Goal: Task Accomplishment & Management: Manage account settings

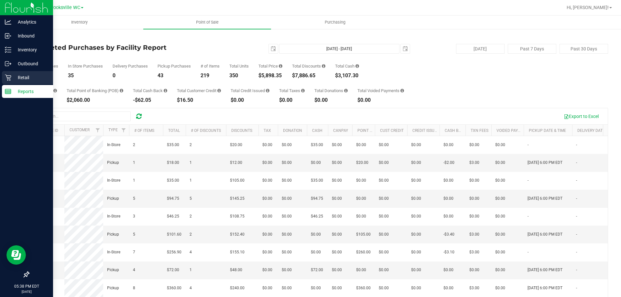
click at [12, 78] on p "Retail" at bounding box center [30, 78] width 39 height 8
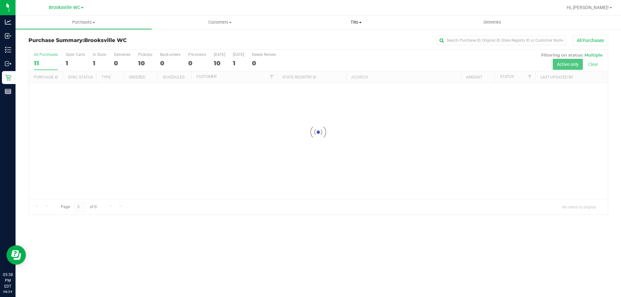
click at [350, 20] on span "Tills" at bounding box center [356, 22] width 136 height 6
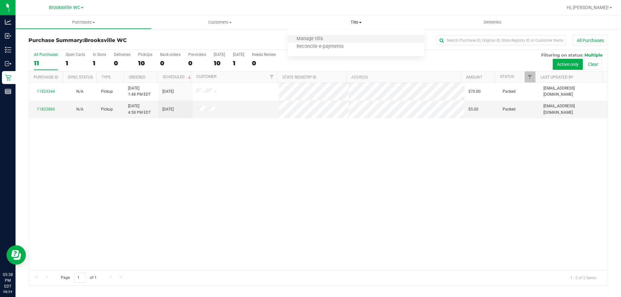
click at [337, 41] on li "Manage tills" at bounding box center [356, 39] width 136 height 8
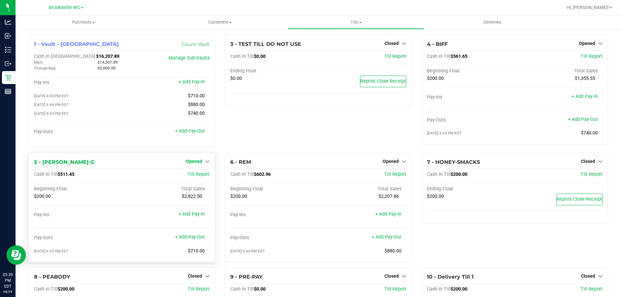
click at [193, 164] on span "Opened" at bounding box center [194, 161] width 16 height 5
click at [197, 177] on link "Close Till" at bounding box center [194, 174] width 17 height 5
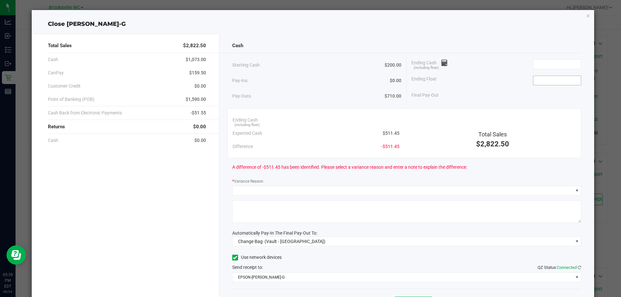
click at [547, 82] on input at bounding box center [558, 80] width 48 height 9
type input "$200.00"
click at [540, 69] on span at bounding box center [557, 65] width 48 height 10
click at [543, 61] on input at bounding box center [558, 64] width 48 height 9
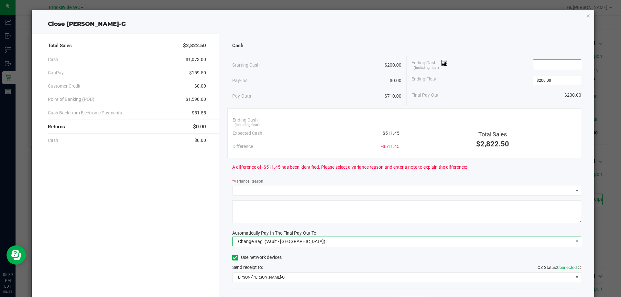
click at [331, 241] on span "Change Bag (Vault - [GEOGRAPHIC_DATA])" at bounding box center [403, 241] width 341 height 9
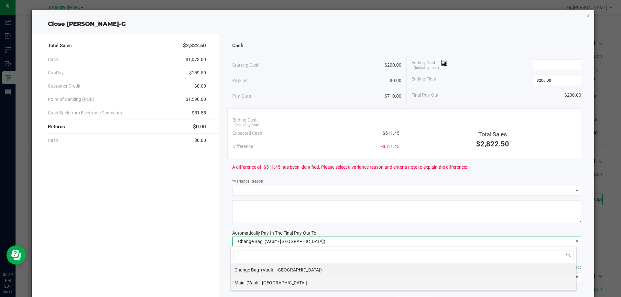
click at [292, 282] on li "Main (Vault - [GEOGRAPHIC_DATA])" at bounding box center [404, 283] width 346 height 13
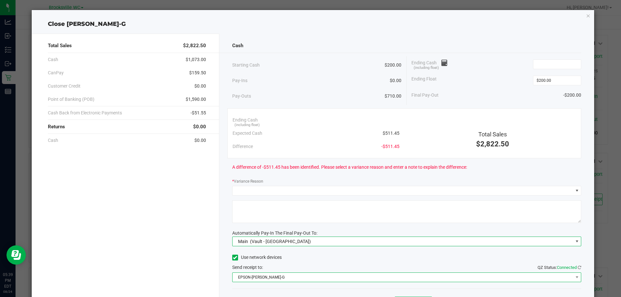
click at [296, 278] on span "EPSON-[PERSON_NAME]-G" at bounding box center [403, 277] width 341 height 9
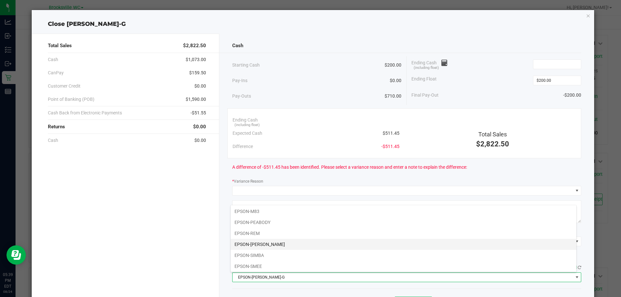
scroll to position [56, 0]
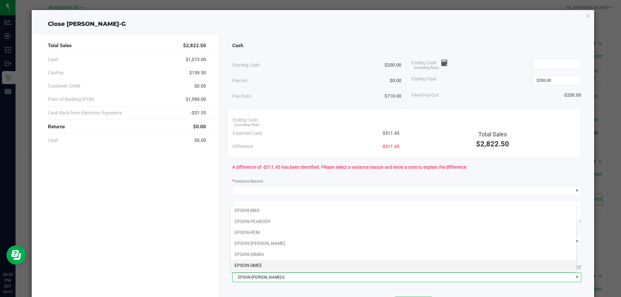
click at [265, 266] on li "EPSON-SMEE" at bounding box center [404, 265] width 346 height 11
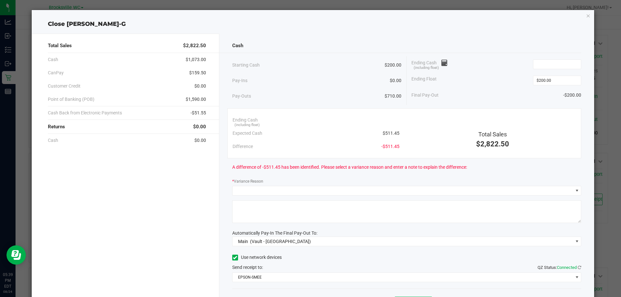
click at [404, 171] on div "A difference of -$511.45 has been identified. Please select a variance reason a…" at bounding box center [407, 168] width 350 height 18
click at [551, 57] on div "Ending Cash (including float)" at bounding box center [497, 64] width 170 height 16
click at [545, 61] on input at bounding box center [558, 64] width 48 height 9
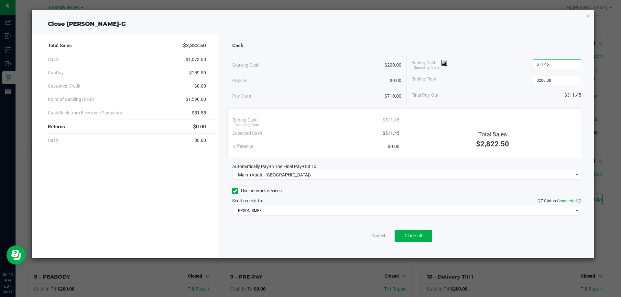
type input "$511.45"
click at [512, 45] on div "Cash" at bounding box center [407, 46] width 350 height 14
click at [416, 237] on span "Close Till" at bounding box center [413, 235] width 17 height 5
click at [589, 16] on icon "button" at bounding box center [588, 16] width 5 height 8
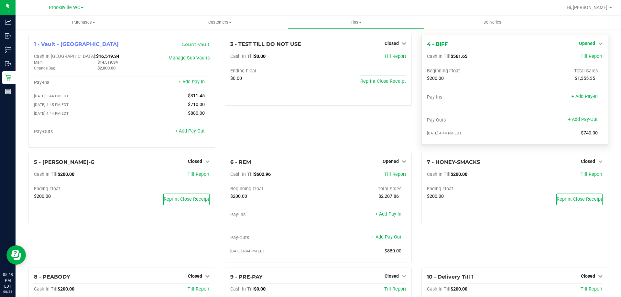
click at [583, 41] on span "Opened" at bounding box center [587, 43] width 16 height 5
click at [583, 55] on link "Close Till" at bounding box center [587, 56] width 17 height 5
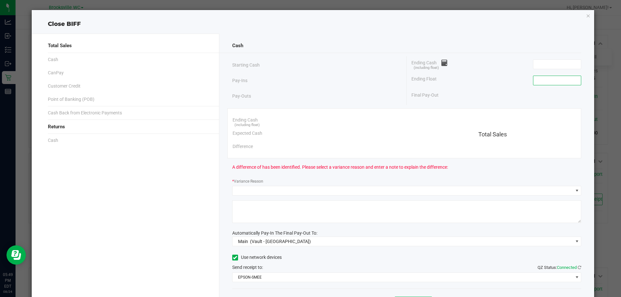
click at [541, 83] on input at bounding box center [558, 80] width 48 height 9
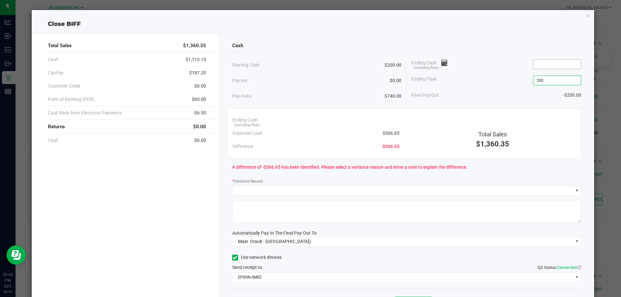
type input "$200.00"
click at [551, 67] on input at bounding box center [558, 64] width 48 height 9
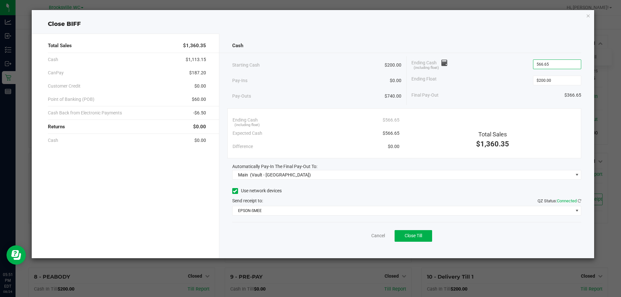
type input "$566.65"
click at [557, 28] on div "Close BIFF" at bounding box center [313, 24] width 563 height 9
click at [421, 233] on button "Close Till" at bounding box center [414, 236] width 38 height 12
click at [590, 16] on icon "button" at bounding box center [588, 16] width 5 height 8
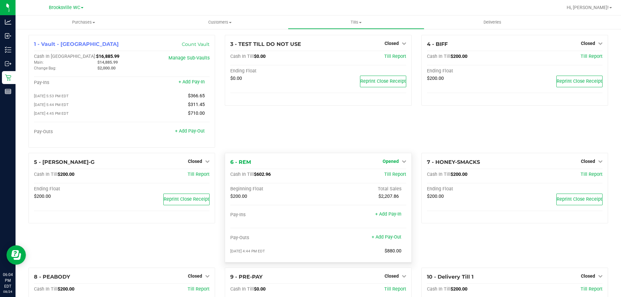
click at [394, 162] on span "Opened" at bounding box center [391, 161] width 16 height 5
click at [397, 177] on link "Close Till" at bounding box center [391, 174] width 17 height 5
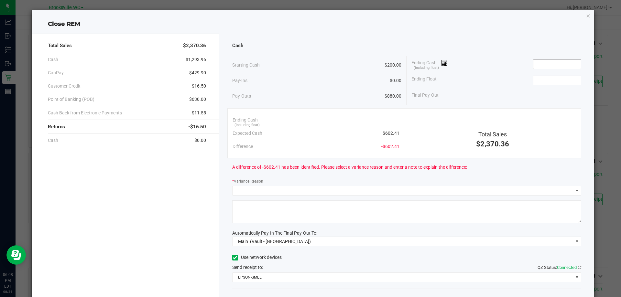
click at [551, 61] on input at bounding box center [558, 64] width 48 height 9
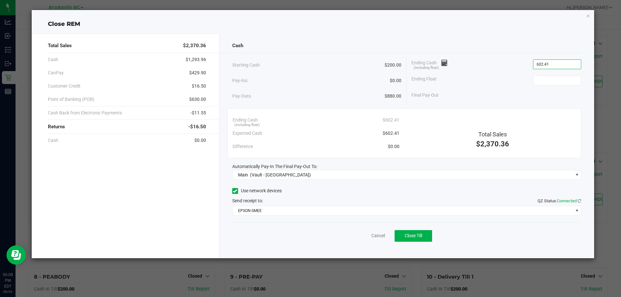
type input "$602.41"
click at [486, 55] on div "Cash Starting Cash $200.00 Pay-Ins $0.00 Pay-Outs $880.00 Ending Cash (includin…" at bounding box center [406, 146] width 375 height 225
click at [556, 83] on input at bounding box center [558, 80] width 48 height 9
type input "$200.00"
click at [519, 40] on div "Cash" at bounding box center [407, 46] width 350 height 14
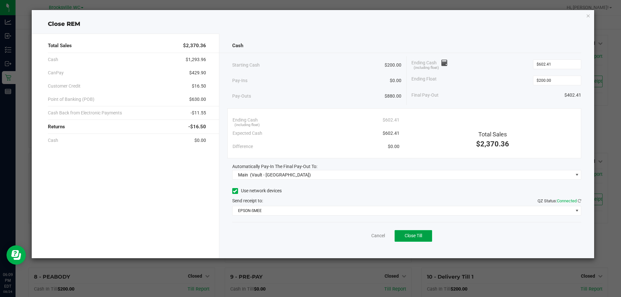
click at [421, 237] on span "Close Till" at bounding box center [413, 235] width 17 height 5
click at [588, 15] on icon "button" at bounding box center [588, 16] width 5 height 8
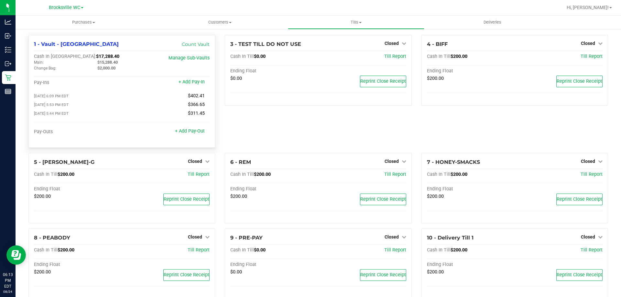
click at [113, 63] on span "$15,288.40" at bounding box center [107, 62] width 20 height 5
copy span "15,288.40"
click at [362, 21] on span "Tills" at bounding box center [356, 22] width 136 height 6
click at [318, 46] on span "Reconcile e-payments" at bounding box center [320, 47] width 64 height 6
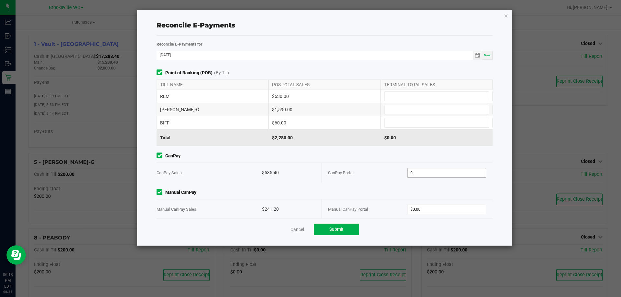
click at [437, 170] on input "0" at bounding box center [447, 173] width 79 height 9
paste input "535.4"
type input "$535.40"
click at [431, 210] on input "0" at bounding box center [447, 209] width 79 height 9
paste input "241.2"
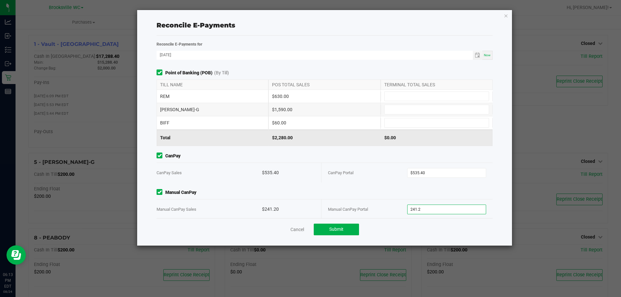
type input "$241.20"
click at [295, 193] on span "Manual CanPay" at bounding box center [325, 192] width 336 height 7
click at [392, 91] on div "REM $630.00" at bounding box center [325, 96] width 336 height 13
click at [397, 124] on input at bounding box center [437, 122] width 104 height 9
type input "$60.00"
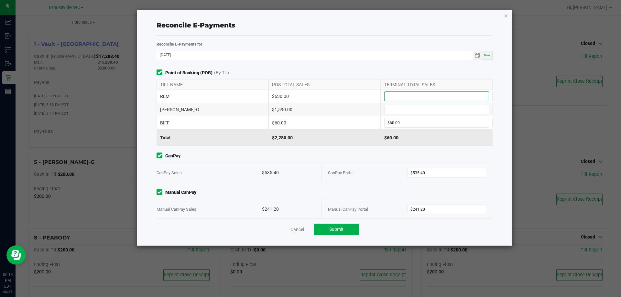
click at [398, 98] on input at bounding box center [437, 96] width 104 height 9
type input "$630.00"
click at [391, 113] on input at bounding box center [437, 109] width 104 height 9
click at [391, 112] on input at bounding box center [437, 109] width 104 height 9
type input "$1,590.00"
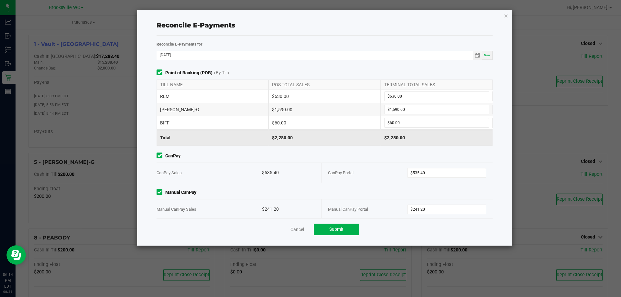
click at [328, 203] on div "Manual CanPay Portal" at bounding box center [367, 210] width 79 height 20
click at [340, 231] on span "Submit" at bounding box center [336, 229] width 14 height 5
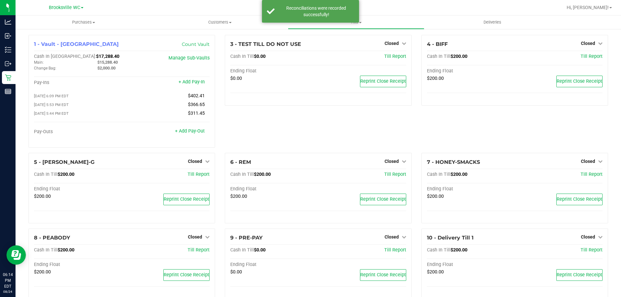
click at [347, 122] on div "3 - TEST TILL DO NOT USE Closed Open Till Cash In Till $0.00 Till Report Ending…" at bounding box center [318, 94] width 196 height 118
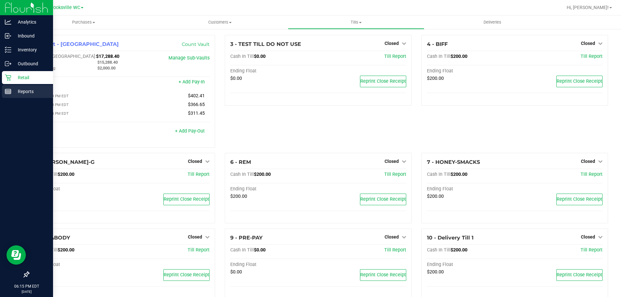
click at [24, 92] on p "Reports" at bounding box center [30, 92] width 39 height 8
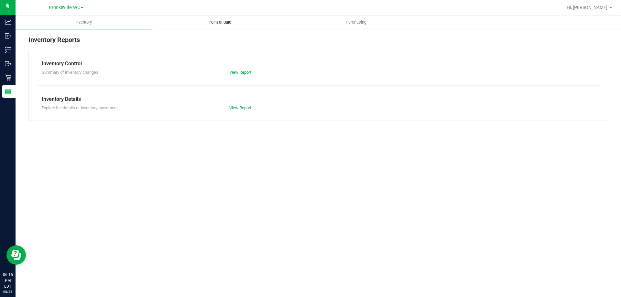
click at [211, 28] on uib-tab-heading "Point of Sale" at bounding box center [220, 22] width 136 height 13
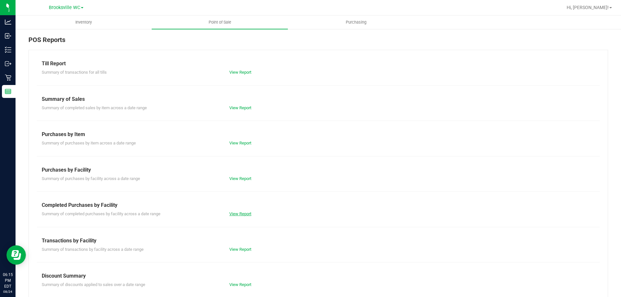
click at [235, 213] on link "View Report" at bounding box center [240, 214] width 22 height 5
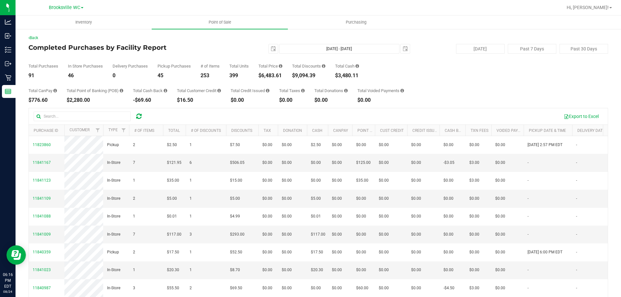
click at [31, 76] on div "91" at bounding box center [43, 75] width 30 height 5
copy div "91"
click at [271, 75] on div "$6,483.61" at bounding box center [271, 75] width 24 height 5
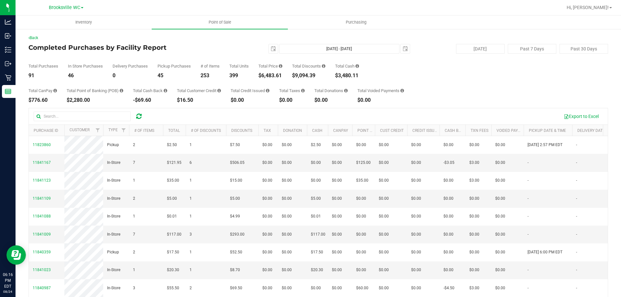
copy div "6,483.61"
click at [274, 74] on div "$6,483.61" at bounding box center [271, 75] width 24 height 5
click at [310, 76] on div "$9,094.39" at bounding box center [308, 75] width 33 height 5
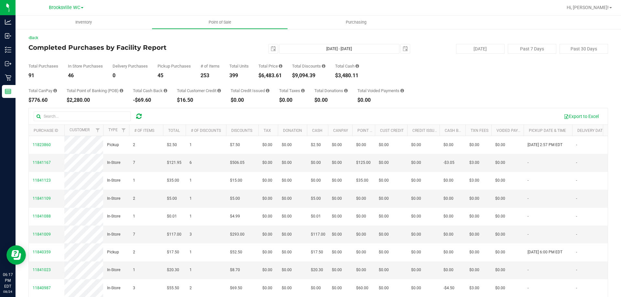
copy div "9,094.39"
click at [522, 48] on button "Past 7 Days" at bounding box center [532, 49] width 49 height 10
type input "2025-08-17"
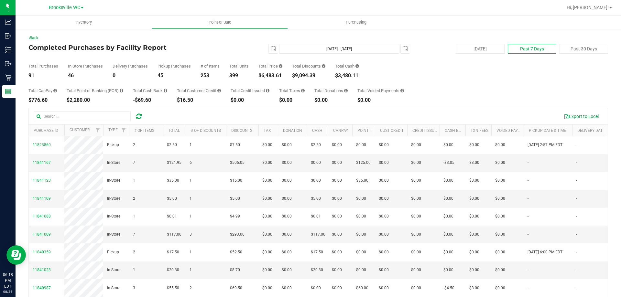
type input "Aug 17, 2025 - Aug 24, 2025"
click at [270, 76] on div "$61,819.22" at bounding box center [272, 75] width 26 height 5
copy div "61,819.22"
click at [572, 51] on button "Past 30 Days" at bounding box center [584, 49] width 49 height 10
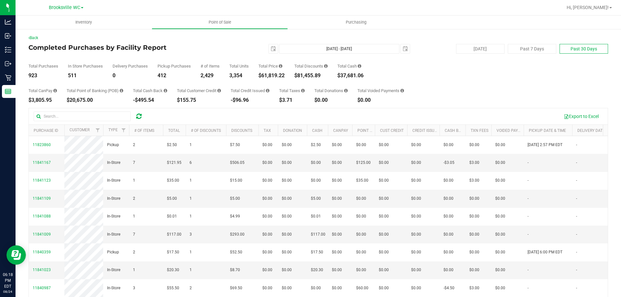
type input "2025-07-25"
type input "Jul 25, 2025 - Aug 24, 2025"
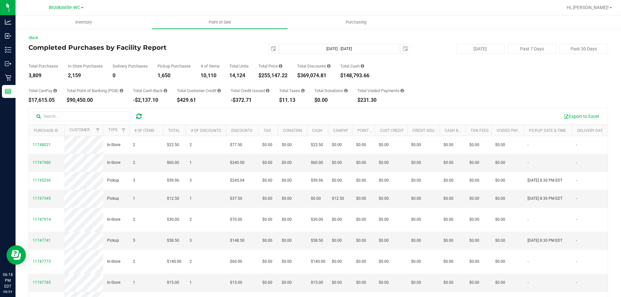
click at [276, 75] on div "$255,147.22" at bounding box center [273, 75] width 29 height 5
copy div "255,147.22"
click at [473, 51] on button "[DATE]" at bounding box center [480, 49] width 49 height 10
type input "[DATE] - [DATE]"
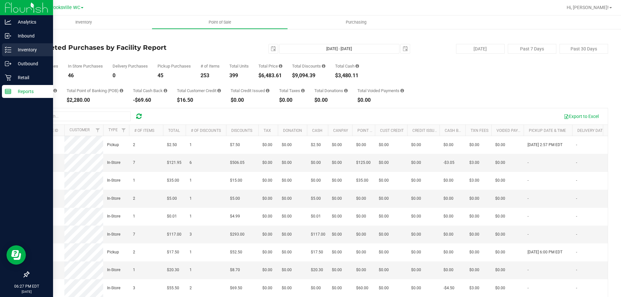
click at [11, 52] on icon at bounding box center [8, 50] width 6 height 6
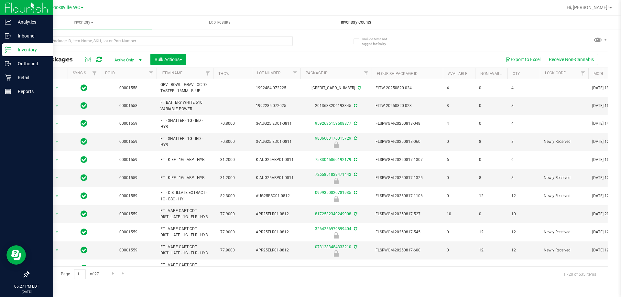
click at [352, 24] on span "Inventory Counts" at bounding box center [356, 22] width 48 height 6
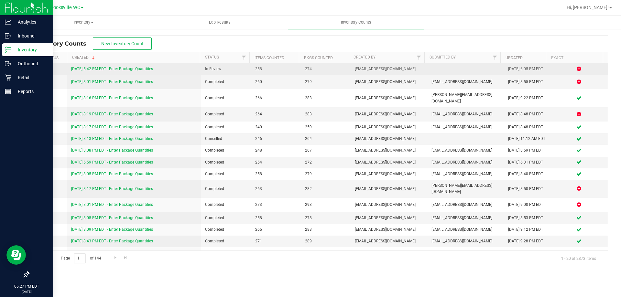
click at [136, 70] on link "8/24/25 5:42 PM EDT - Enter Package Quantities" at bounding box center [112, 69] width 82 height 5
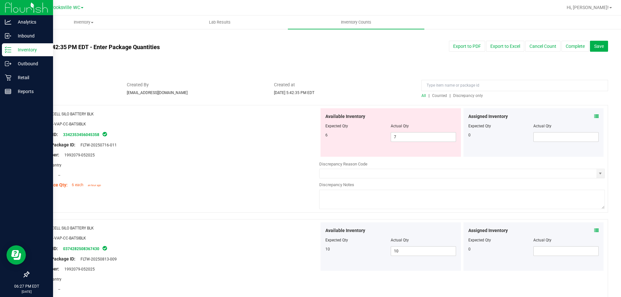
click at [462, 95] on span "Discrepancy only" at bounding box center [468, 96] width 30 height 5
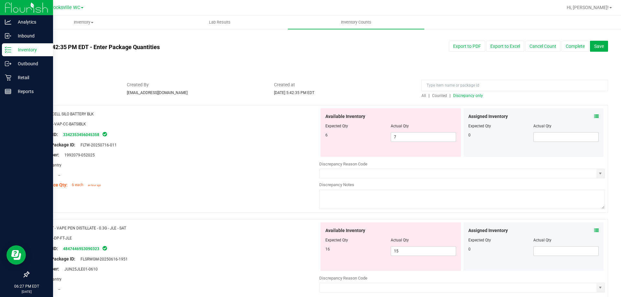
click at [595, 116] on icon at bounding box center [597, 116] width 5 height 5
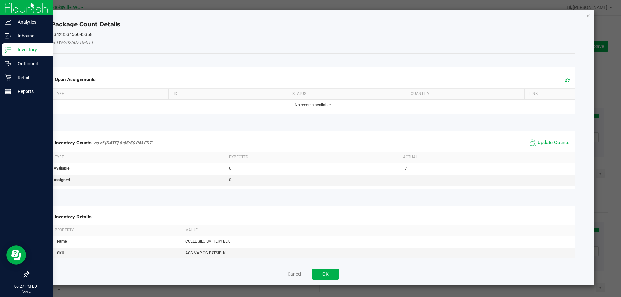
click at [538, 142] on span "Update Counts" at bounding box center [554, 143] width 32 height 6
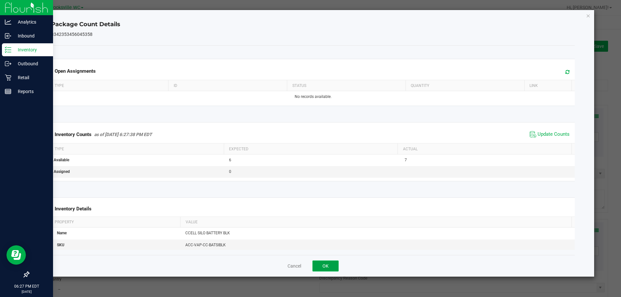
click at [326, 263] on button "OK" at bounding box center [326, 266] width 26 height 11
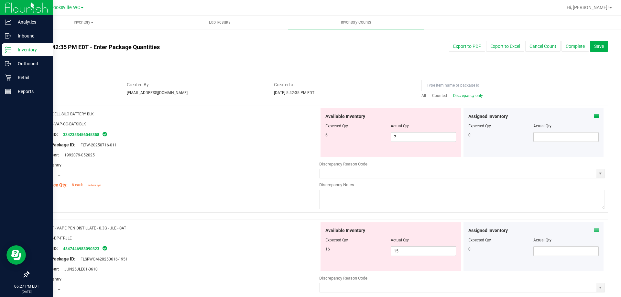
click at [264, 172] on div "Location: --" at bounding box center [177, 175] width 286 height 7
click at [371, 174] on input "text" at bounding box center [458, 173] width 277 height 9
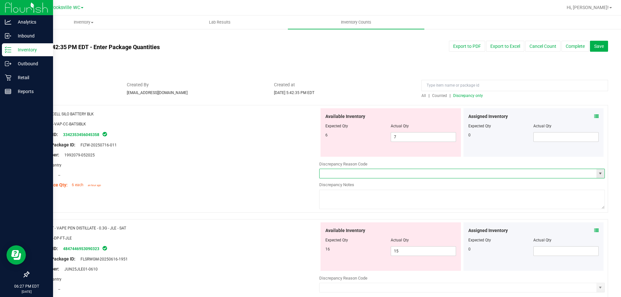
click at [598, 173] on span "select" at bounding box center [600, 173] width 5 height 5
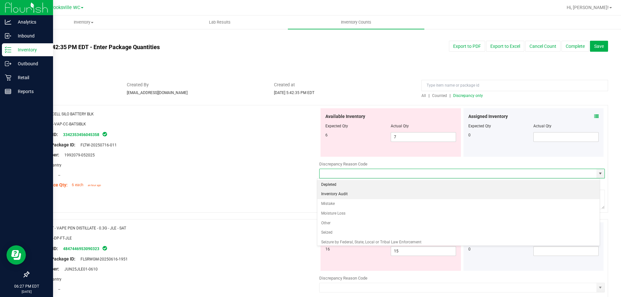
click at [381, 196] on li "Inventory Audit" at bounding box center [458, 195] width 283 height 10
type input "Inventory Audit"
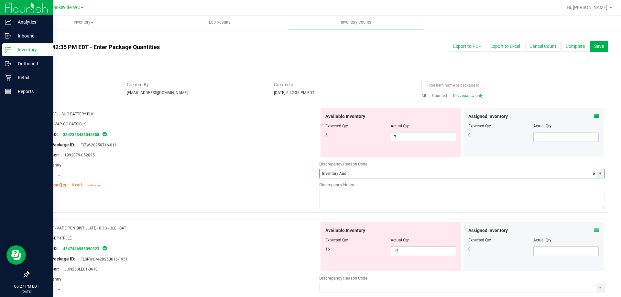
click at [380, 209] on textarea at bounding box center [462, 199] width 286 height 19
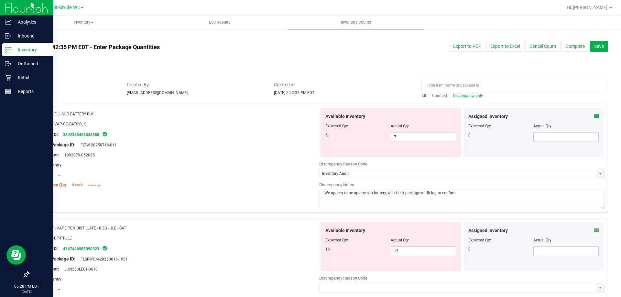
drag, startPoint x: 384, startPoint y: 194, endPoint x: 458, endPoint y: 189, distance: 74.6
click at [458, 189] on div "Discrepancy Notes We appear to be up one silo battery, will check package audit…" at bounding box center [462, 196] width 286 height 29
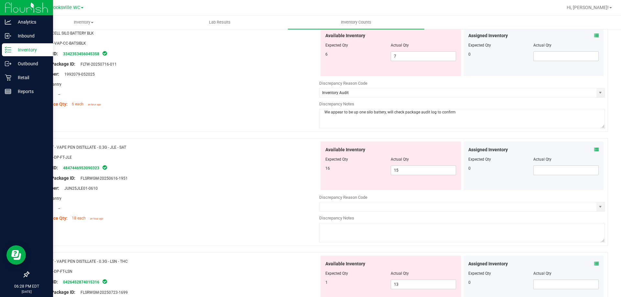
scroll to position [97, 0]
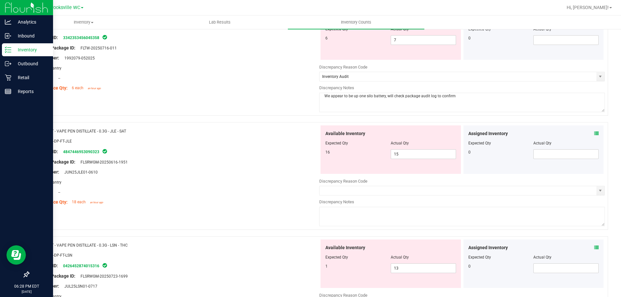
type textarea "We appear to be up one silo battery, will check package audit log to confirm"
click at [363, 200] on div "Discrepancy Notes" at bounding box center [462, 202] width 286 height 6
click at [362, 195] on input "text" at bounding box center [458, 190] width 277 height 9
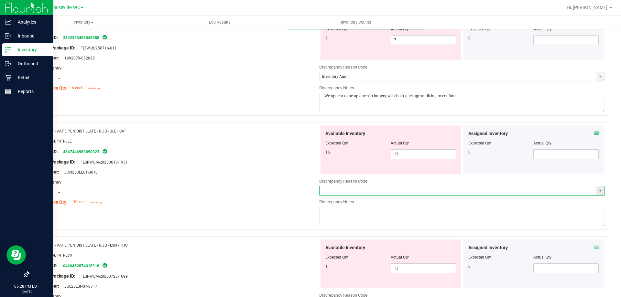
click at [598, 190] on span "select" at bounding box center [600, 190] width 5 height 5
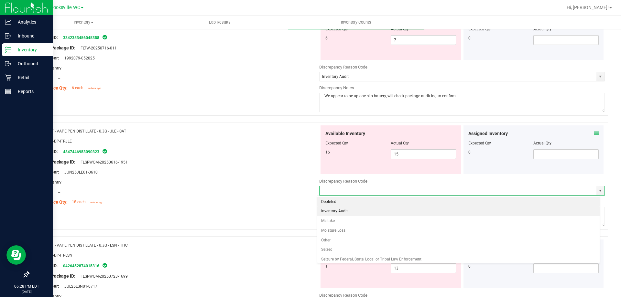
click at [382, 212] on li "Inventory Audit" at bounding box center [458, 212] width 283 height 10
type input "Inventory Audit"
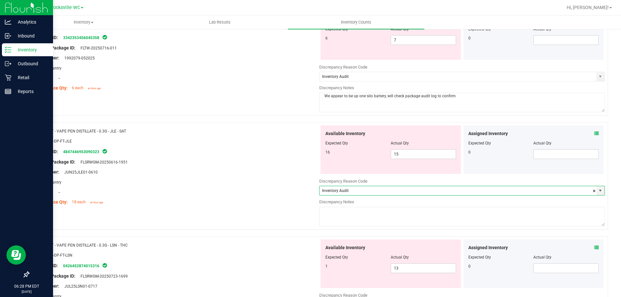
click at [371, 215] on textarea at bounding box center [462, 216] width 286 height 19
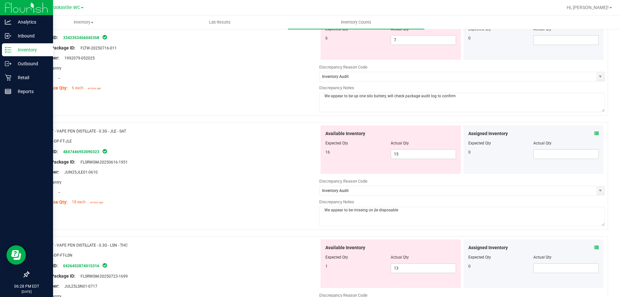
paste textarea ", will check package audit log to confirm"
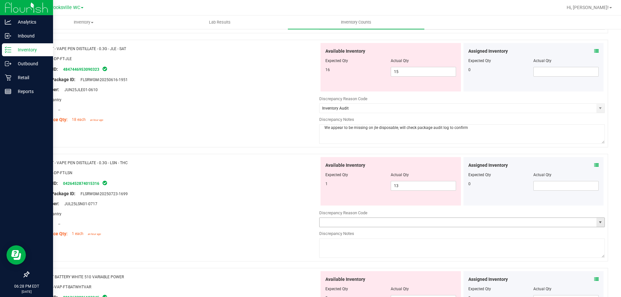
scroll to position [194, 0]
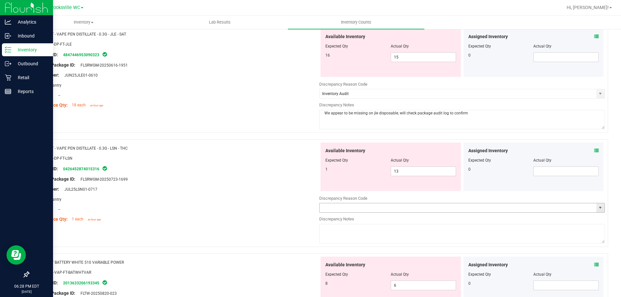
click at [598, 210] on span "select" at bounding box center [600, 208] width 5 height 5
type textarea "We appear to be missing on jle disposable, will check package audit log to conf…"
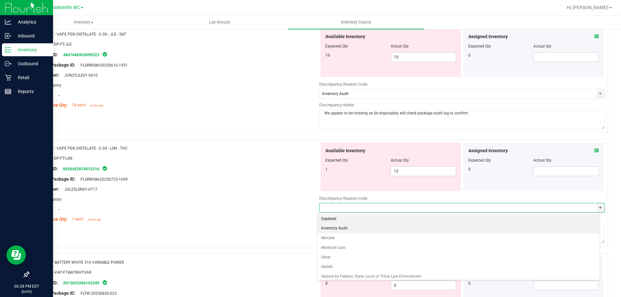
click at [402, 231] on li "Inventory Audit" at bounding box center [458, 229] width 283 height 10
type input "Inventory Audit"
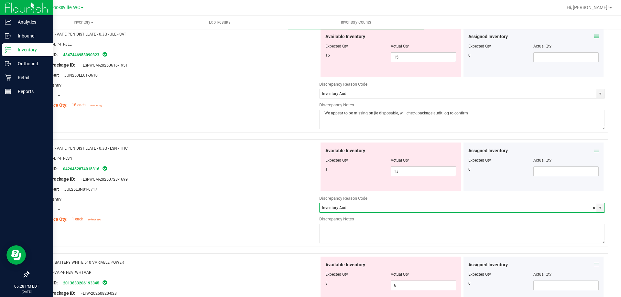
click at [377, 238] on textarea at bounding box center [462, 233] width 286 height 19
type textarea "V"
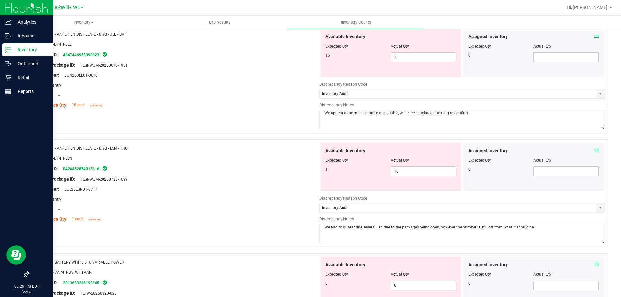
paste textarea ", will check package audit log to confirm"
type textarea "We had to quarantine several Lsn due to the packages being open, however the nu…"
click at [256, 218] on div "Compliance Qty: 1 each an hour ago" at bounding box center [177, 219] width 286 height 7
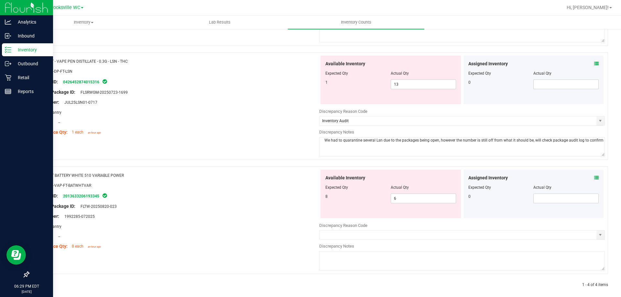
scroll to position [287, 0]
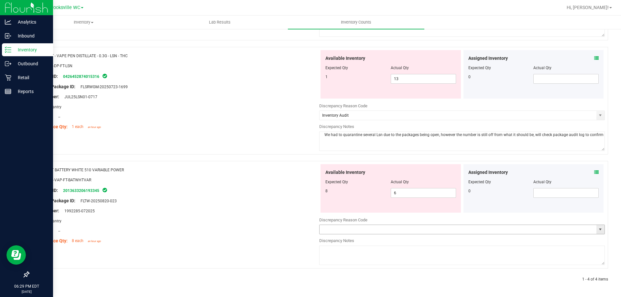
click at [598, 230] on span "select" at bounding box center [600, 229] width 5 height 5
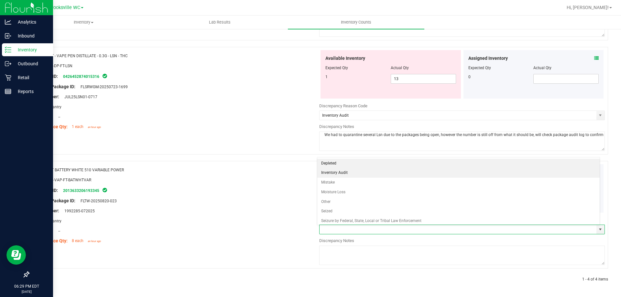
click at [360, 173] on li "Inventory Audit" at bounding box center [458, 173] width 283 height 10
type input "Inventory Audit"
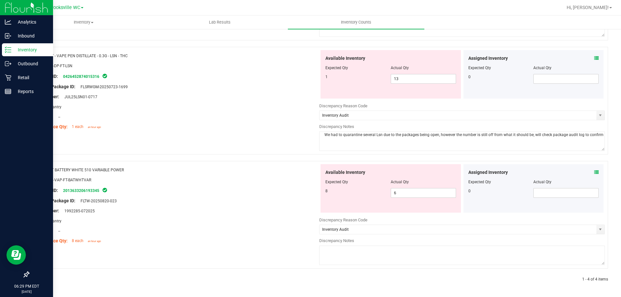
click at [234, 229] on div "Location: --" at bounding box center [177, 231] width 286 height 7
click at [365, 252] on textarea at bounding box center [462, 255] width 286 height 19
paste textarea ", will check package audit log to confirm"
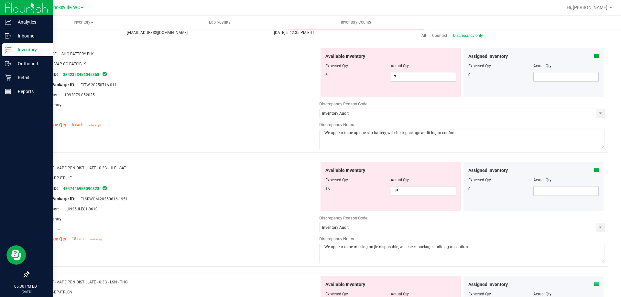
scroll to position [254, 0]
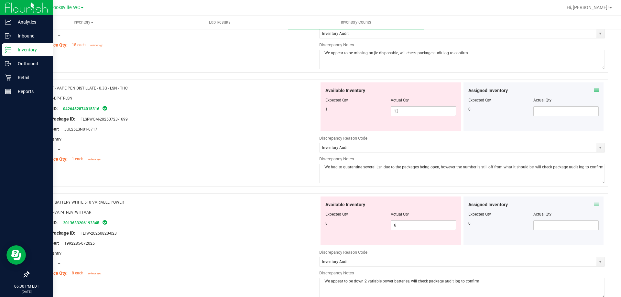
type textarea "We appear to be down 2 variable power batteries, will check package audit log t…"
click at [226, 188] on div at bounding box center [318, 190] width 580 height 6
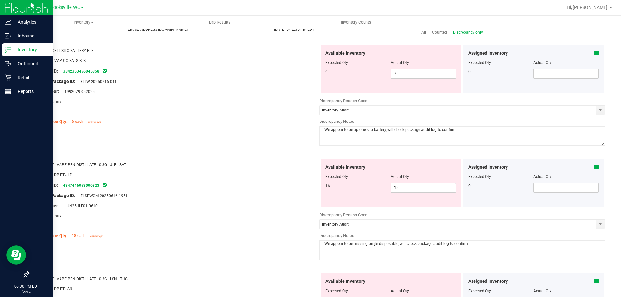
scroll to position [60, 0]
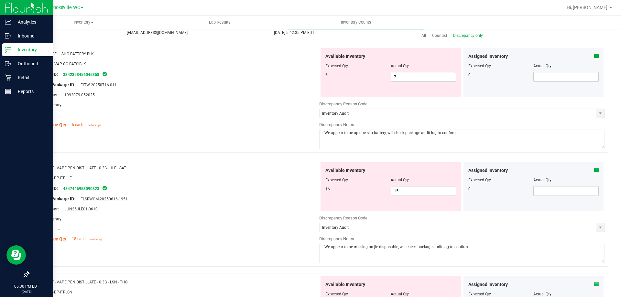
drag, startPoint x: 322, startPoint y: 134, endPoint x: 384, endPoint y: 131, distance: 62.2
click at [384, 131] on textarea "We appear to be up one silo battery, will check package audit log to confirm" at bounding box center [462, 139] width 286 height 19
drag, startPoint x: 365, startPoint y: 247, endPoint x: 353, endPoint y: 248, distance: 12.6
click at [353, 248] on textarea "We appear to be missing on jle disposable, will check package audit log to conf…" at bounding box center [462, 253] width 286 height 19
click at [365, 246] on textarea "We appear to be down on jle disposable, will check package audit log to confirm" at bounding box center [462, 253] width 286 height 19
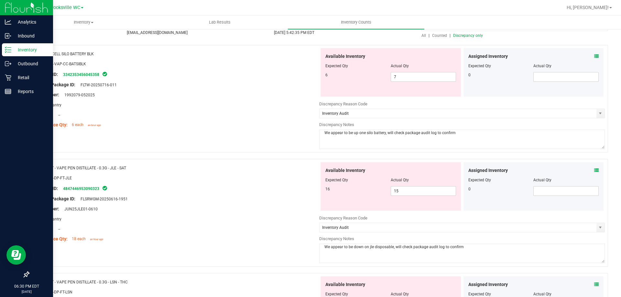
click at [366, 246] on textarea "We appear to be down on jle disposable, will check package audit log to confirm" at bounding box center [462, 253] width 286 height 19
type textarea "We appear to be down one jle disposable, will check package audit log to confirm"
click at [263, 242] on div "Compliance Qty: 18 each an hour ago" at bounding box center [177, 239] width 286 height 7
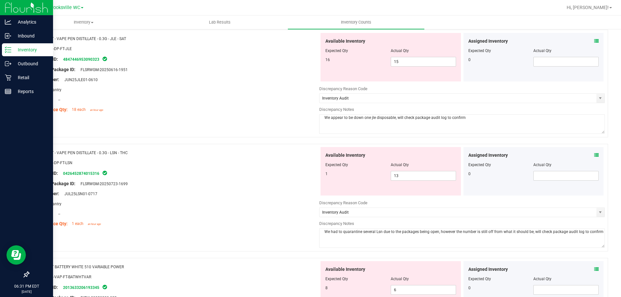
scroll to position [287, 0]
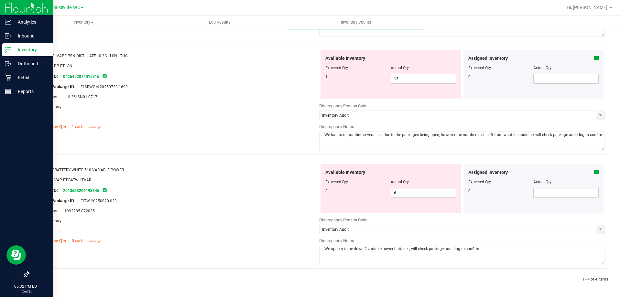
click at [171, 163] on div "Name: FT BATTERY WHITE 510 VARIABLE POWER SKU: ACC-VAP-FT-BATWHTVAR Package ID:…" at bounding box center [318, 215] width 580 height 108
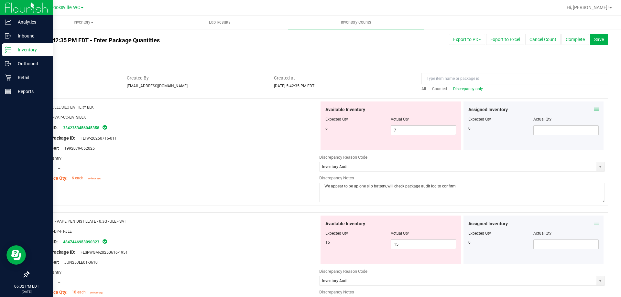
scroll to position [0, 0]
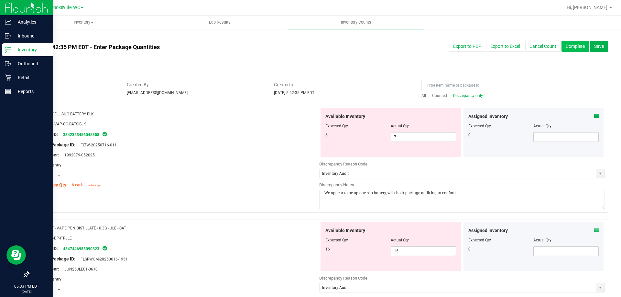
click at [574, 47] on button "Complete" at bounding box center [576, 46] width 28 height 11
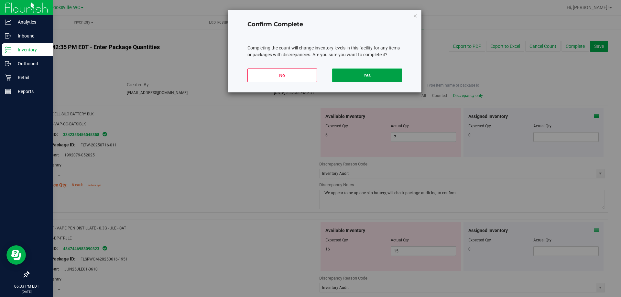
click at [341, 71] on button "Yes" at bounding box center [367, 76] width 70 height 14
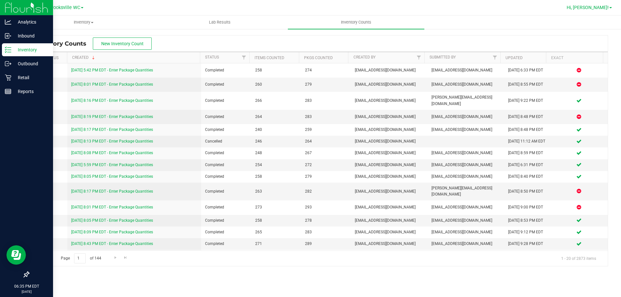
click at [596, 5] on span "Hi, [PERSON_NAME]!" at bounding box center [588, 7] width 42 height 5
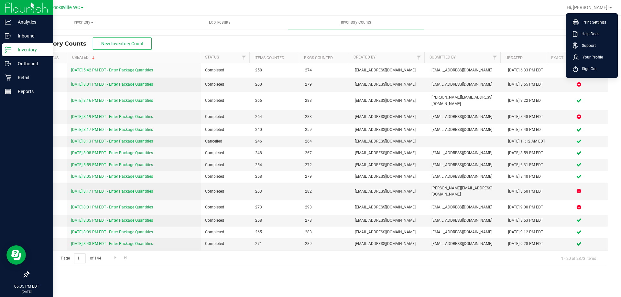
click at [11, 48] on p "Inventory" at bounding box center [30, 50] width 39 height 8
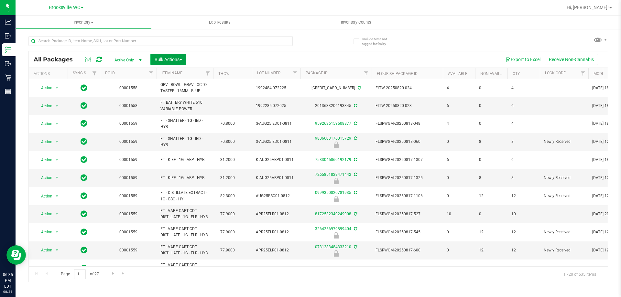
click at [176, 61] on span "Bulk Actions" at bounding box center [169, 59] width 28 height 5
click at [178, 120] on span "Lock/Unlock packages" at bounding box center [176, 121] width 44 height 5
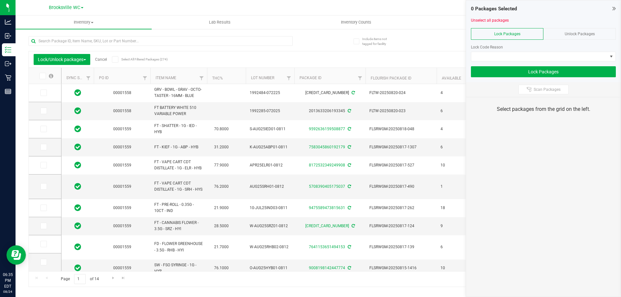
click at [571, 36] on span "Unlock Packages" at bounding box center [580, 34] width 30 height 5
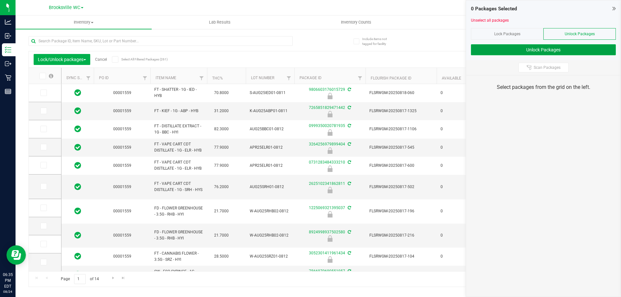
click at [553, 51] on button "Unlock Packages" at bounding box center [543, 49] width 145 height 11
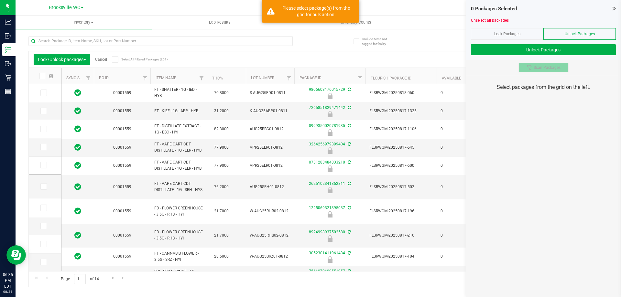
click at [546, 71] on button "Scan Packages" at bounding box center [544, 68] width 50 height 10
click at [594, 65] on div "Scan Packages" at bounding box center [543, 67] width 155 height 15
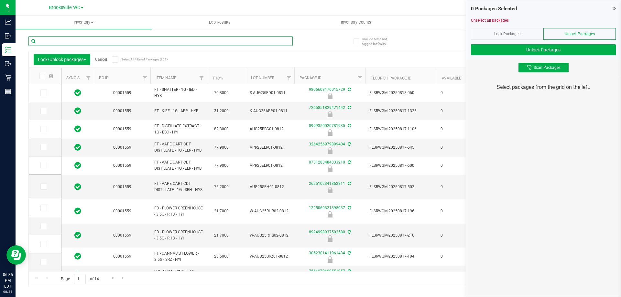
click at [182, 38] on input "text" at bounding box center [160, 41] width 264 height 10
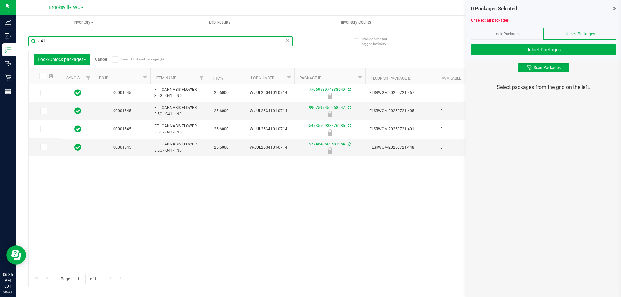
type input "g41"
click at [41, 79] on th at bounding box center [45, 76] width 32 height 16
click at [43, 76] on icon at bounding box center [42, 76] width 4 height 0
click at [0, 0] on input "checkbox" at bounding box center [0, 0] width 0 height 0
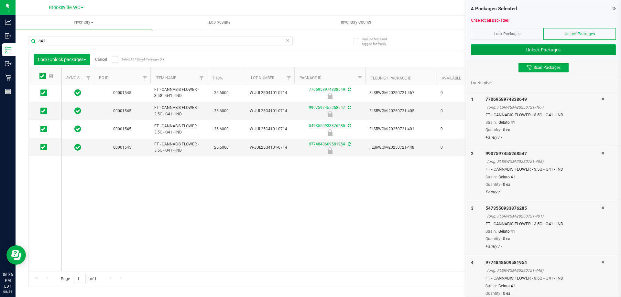
click at [551, 48] on button "Unlock Packages" at bounding box center [543, 49] width 145 height 11
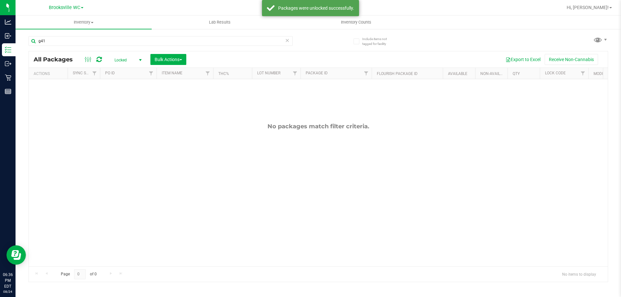
click at [135, 59] on span "Locked" at bounding box center [127, 60] width 36 height 9
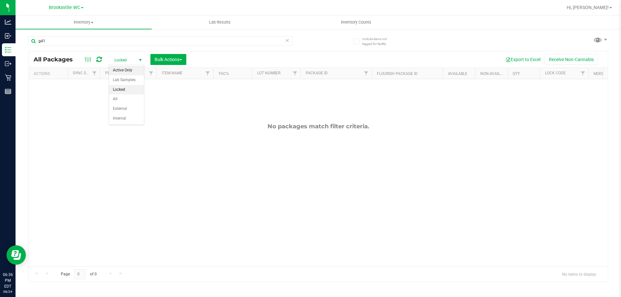
click at [128, 69] on li "Active Only" at bounding box center [126, 71] width 35 height 10
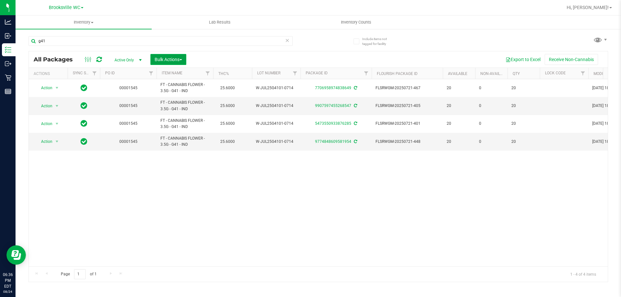
click at [172, 59] on span "Bulk Actions" at bounding box center [169, 59] width 28 height 5
click at [175, 123] on span "Lock/Unlock packages" at bounding box center [176, 121] width 44 height 5
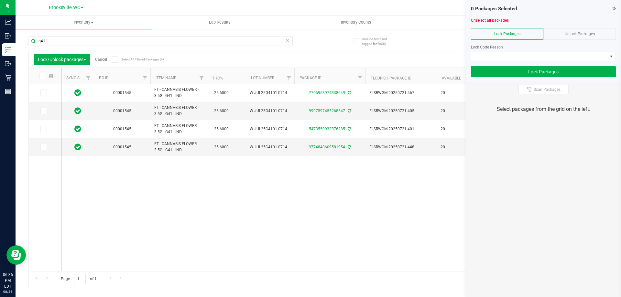
click at [42, 76] on icon at bounding box center [42, 76] width 4 height 0
click at [0, 0] on input "checkbox" at bounding box center [0, 0] width 0 height 0
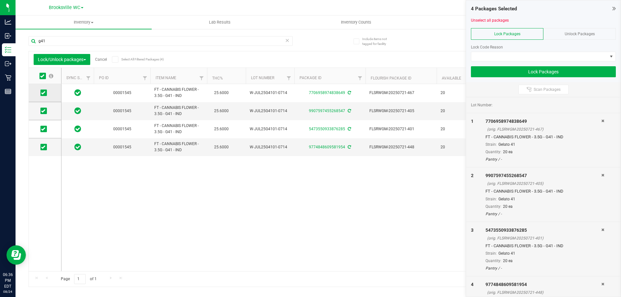
click at [44, 93] on icon at bounding box center [43, 93] width 4 height 0
click at [0, 0] on input "checkbox" at bounding box center [0, 0] width 0 height 0
click at [42, 129] on icon at bounding box center [43, 129] width 4 height 0
click at [0, 0] on input "checkbox" at bounding box center [0, 0] width 0 height 0
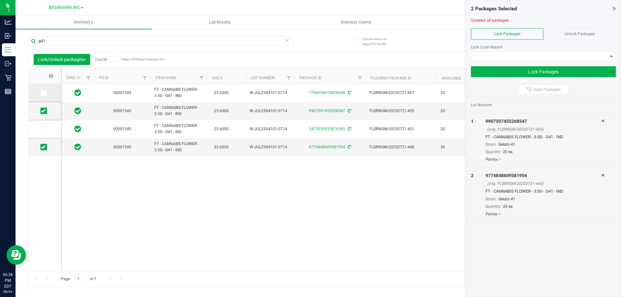
click at [41, 93] on icon at bounding box center [43, 93] width 4 height 0
click at [0, 0] on input "checkbox" at bounding box center [0, 0] width 0 height 0
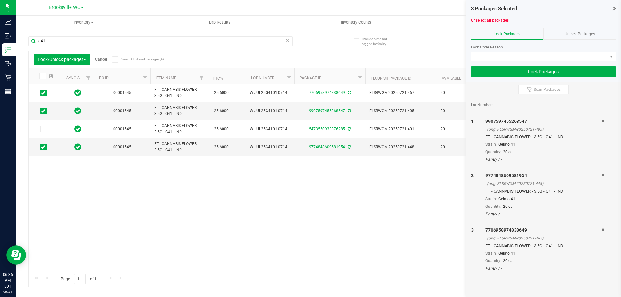
click at [524, 59] on span at bounding box center [540, 56] width 136 height 9
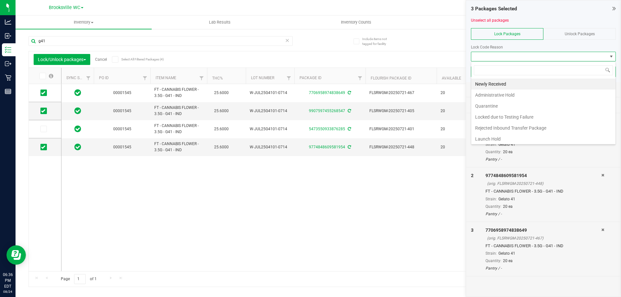
scroll to position [10, 145]
click at [499, 85] on li "Newly Received" at bounding box center [544, 84] width 144 height 11
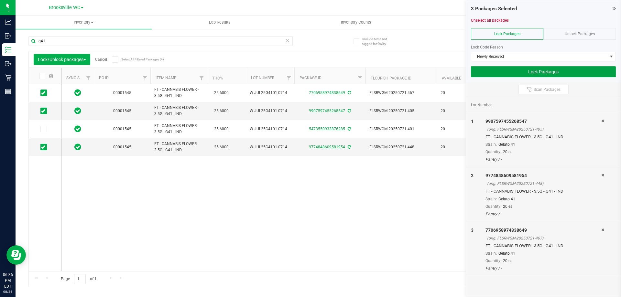
click at [547, 76] on button "Lock Packages" at bounding box center [543, 71] width 145 height 11
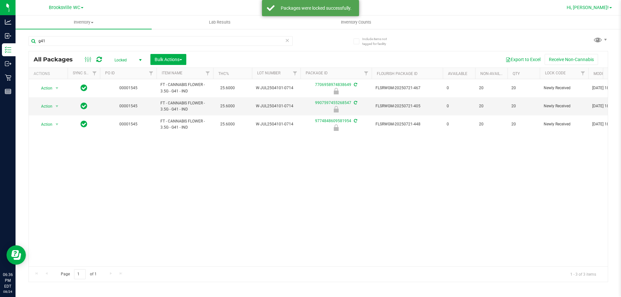
click at [601, 7] on span "Hi, [PERSON_NAME]!" at bounding box center [588, 7] width 42 height 5
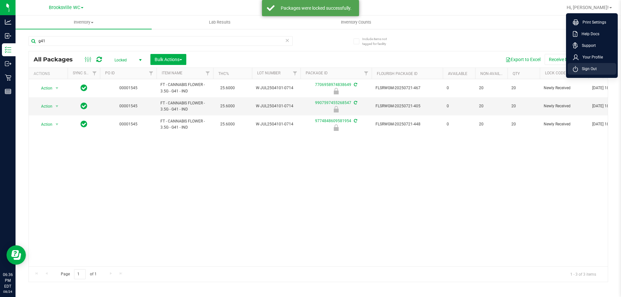
click at [588, 69] on span "Sign Out" at bounding box center [587, 69] width 19 height 6
